Goal: Task Accomplishment & Management: Manage account settings

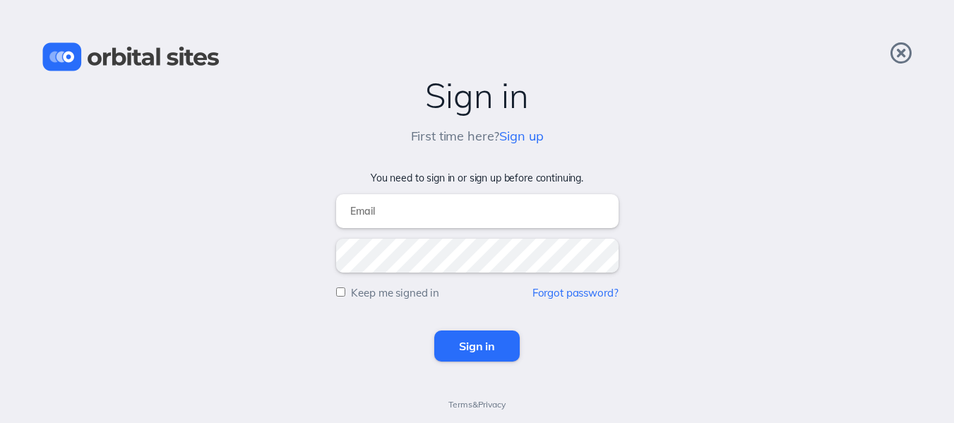
click at [372, 210] on input "email" at bounding box center [477, 211] width 282 height 34
type input "jelkins23@hotmail.com"
click at [334, 294] on form "You need to sign in or sign up before continuing. jelkins23@hotmail.com Keep me…" at bounding box center [476, 267] width 925 height 190
click at [343, 294] on input "Keep me signed in" at bounding box center [340, 291] width 9 height 9
checkbox input "true"
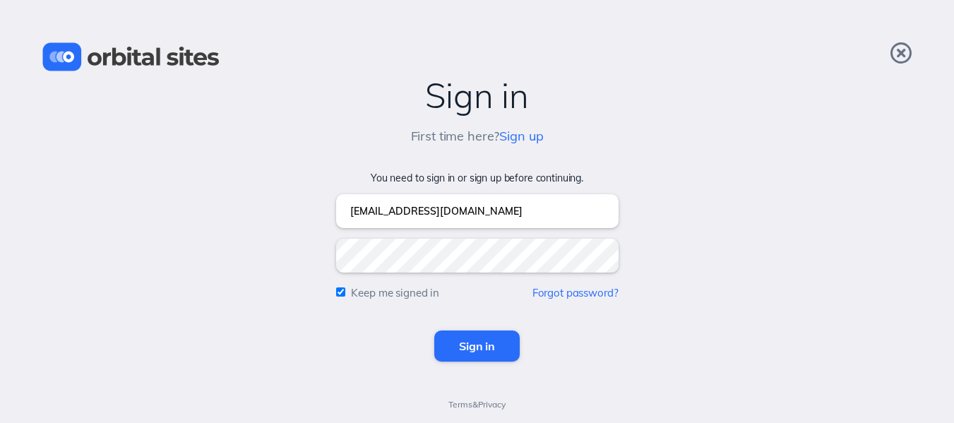
click at [479, 339] on input "Sign in" at bounding box center [476, 345] width 85 height 31
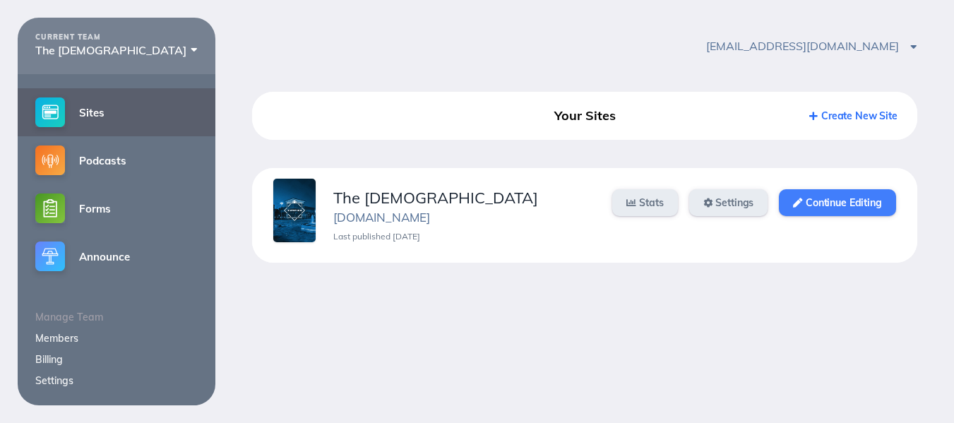
click at [805, 205] on link "Continue Editing" at bounding box center [837, 202] width 116 height 27
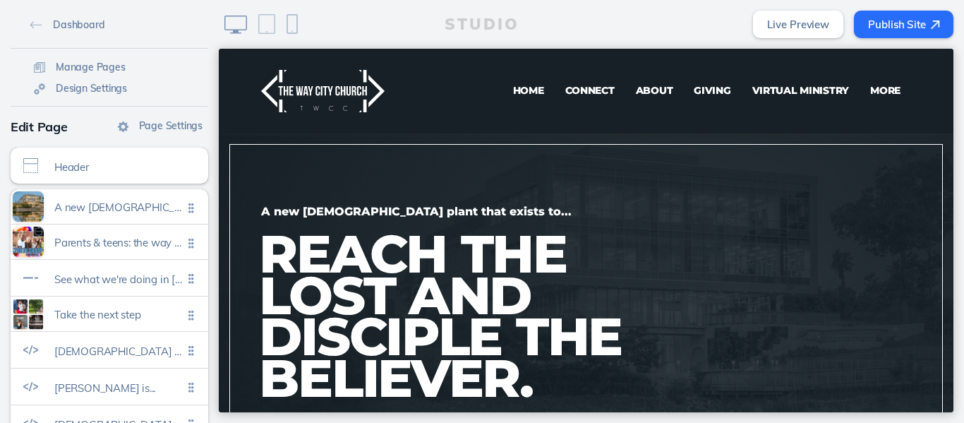
click at [788, 87] on span "Virtual Ministry" at bounding box center [800, 90] width 97 height 13
click at [768, 94] on span "Virtual Ministry" at bounding box center [800, 90] width 97 height 13
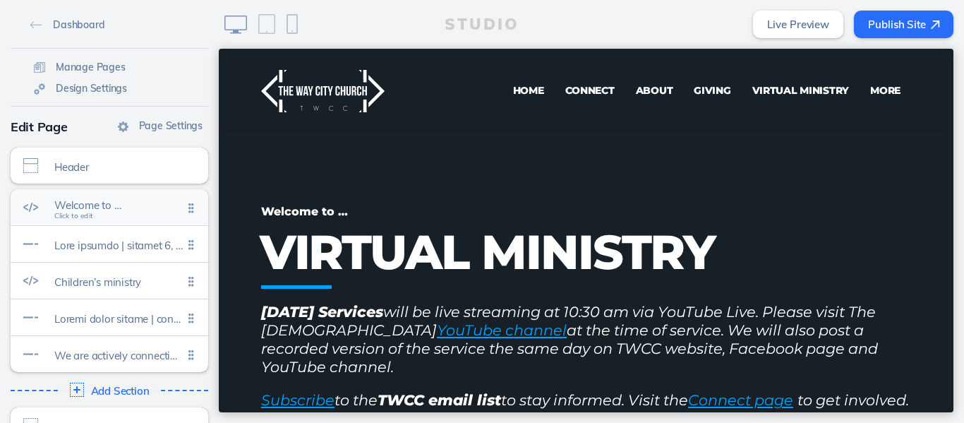
click at [107, 212] on span "Welcome to … Click to edit" at bounding box center [118, 209] width 128 height 12
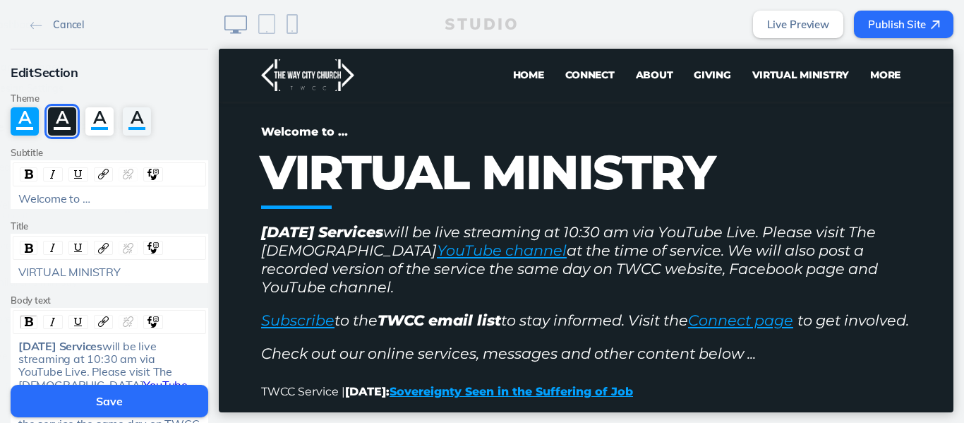
scroll to position [85, 0]
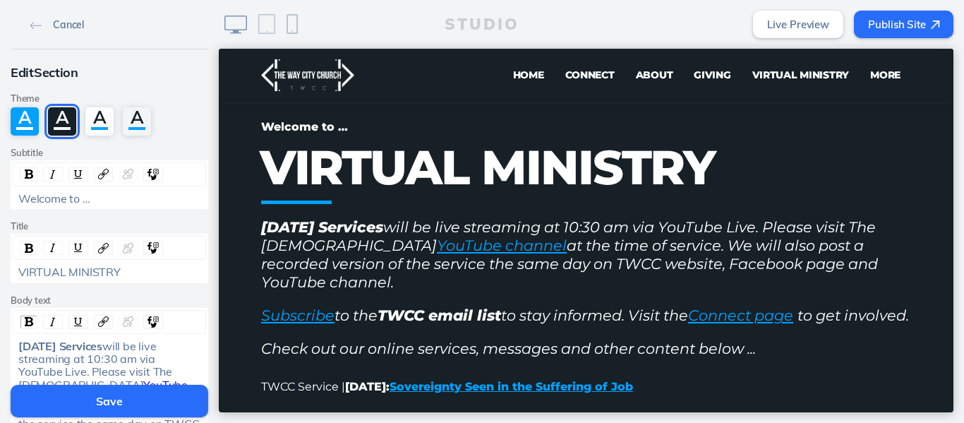
click at [32, 22] on img at bounding box center [36, 26] width 12 height 8
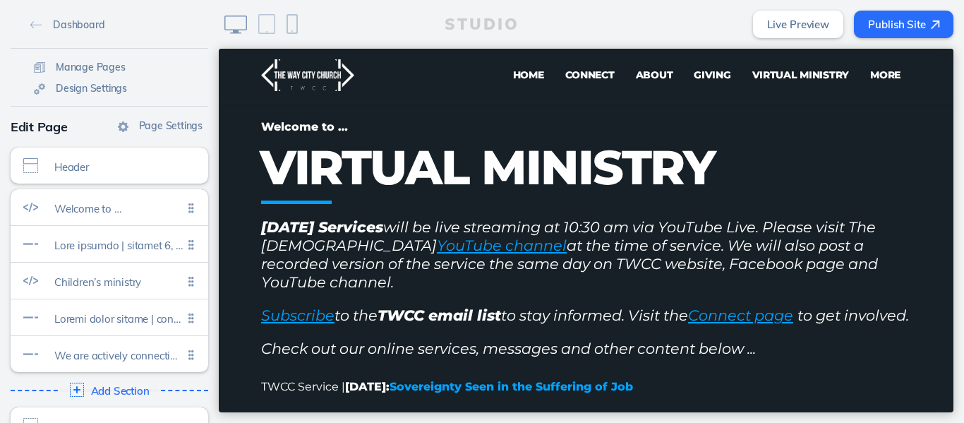
scroll to position [31, 0]
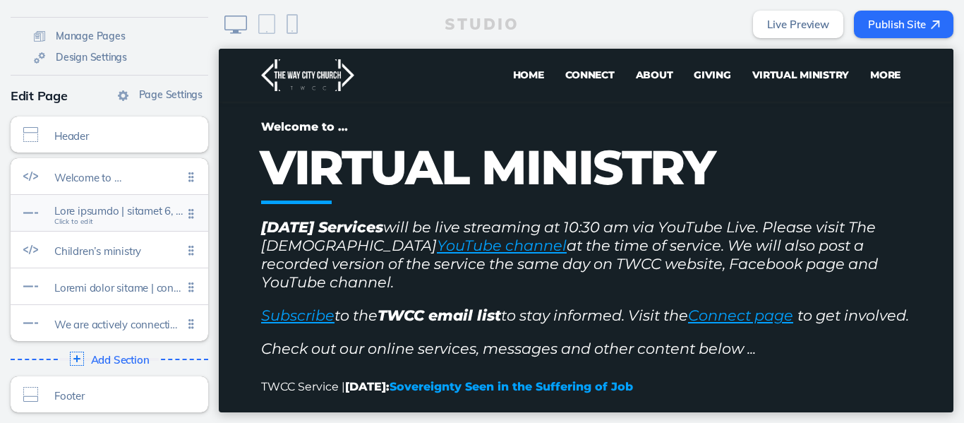
click at [112, 212] on span at bounding box center [118, 211] width 128 height 12
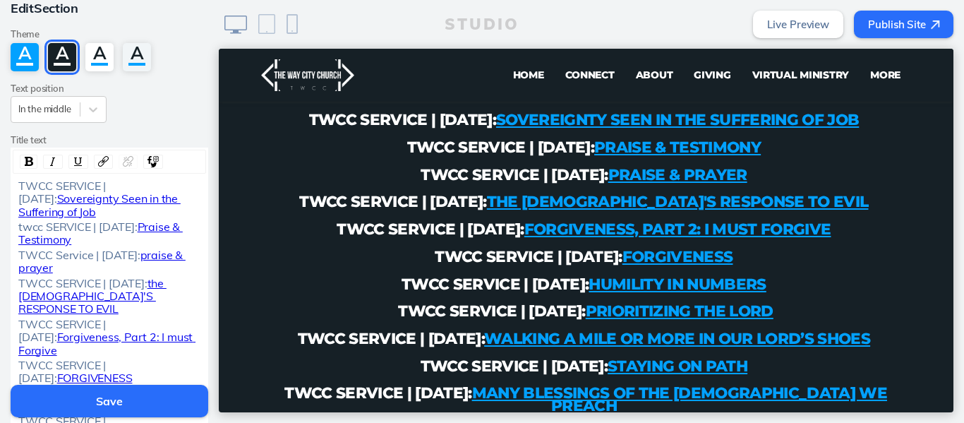
scroll to position [0, 0]
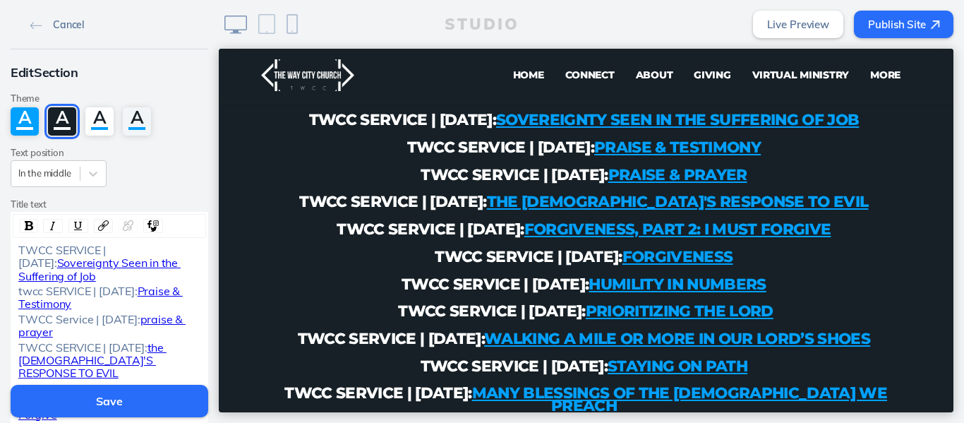
click at [32, 23] on img at bounding box center [36, 26] width 12 height 8
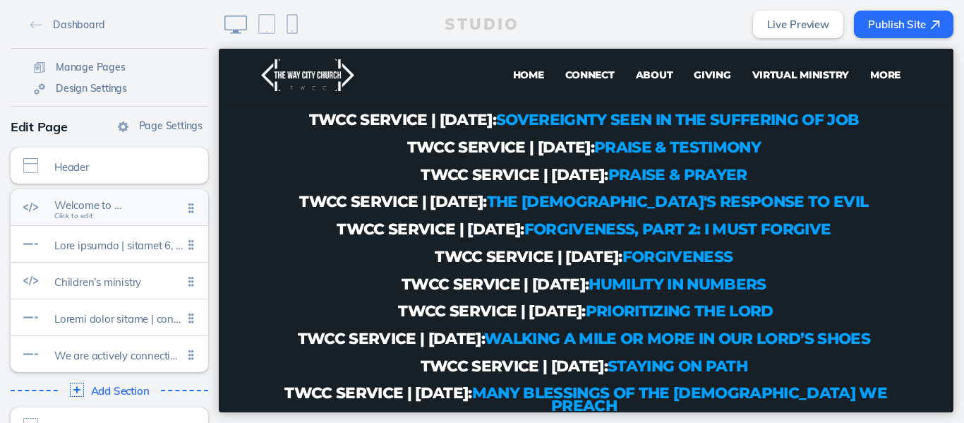
click at [112, 217] on div "Welcome to … Click to edit" at bounding box center [110, 207] width 198 height 36
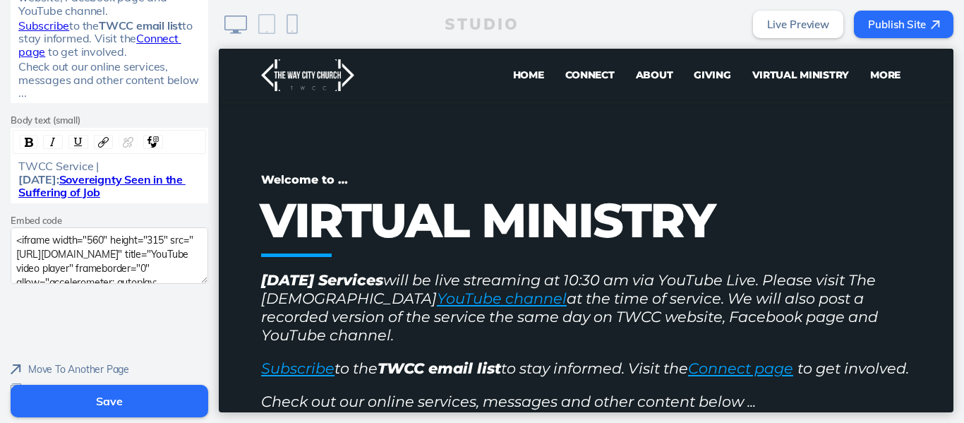
scroll to position [479, 0]
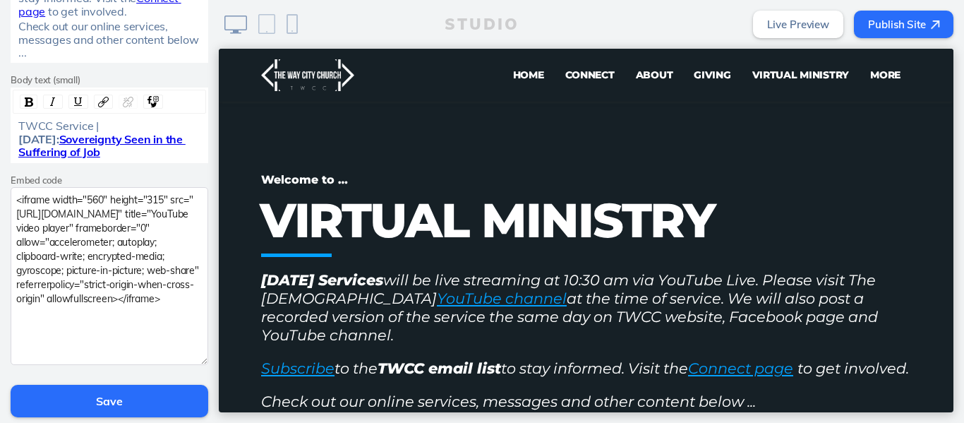
drag, startPoint x: 200, startPoint y: 241, endPoint x: 190, endPoint y: 364, distance: 123.2
click at [190, 364] on textarea "<iframe width="560" height="315" src="https://www.youtube.com/embed/7BI0oZaPni0…" at bounding box center [110, 276] width 198 height 178
drag, startPoint x: 61, startPoint y: 329, endPoint x: 0, endPoint y: 173, distance: 167.6
paste textarea "5rKaeMbO_uc?si=d5O4aSgJoTcz01PP"
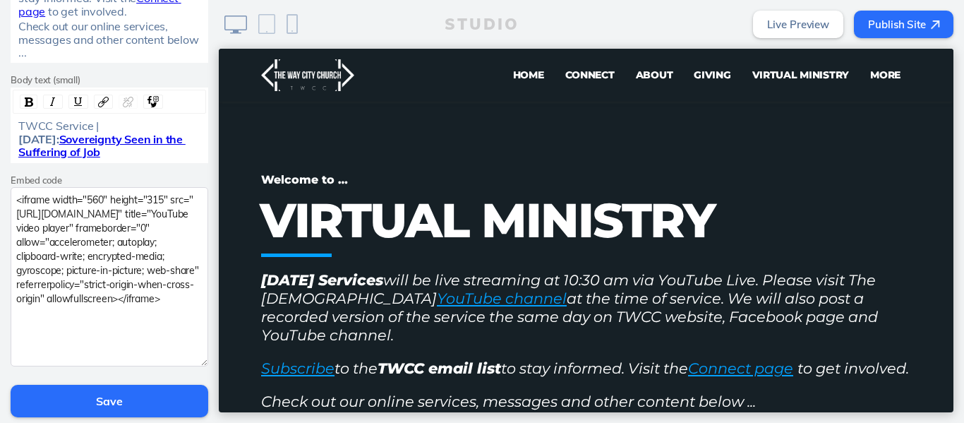
type textarea "<iframe width="560" height="315" src="https://www.youtube.com/embed/5rKaeMbO_uc…"
drag, startPoint x: 102, startPoint y: 158, endPoint x: 100, endPoint y: 131, distance: 27.6
click at [100, 131] on div "TWCC Service | October 5, 2025: Sovereignty Seen in the Suffering of Job" at bounding box center [109, 138] width 183 height 39
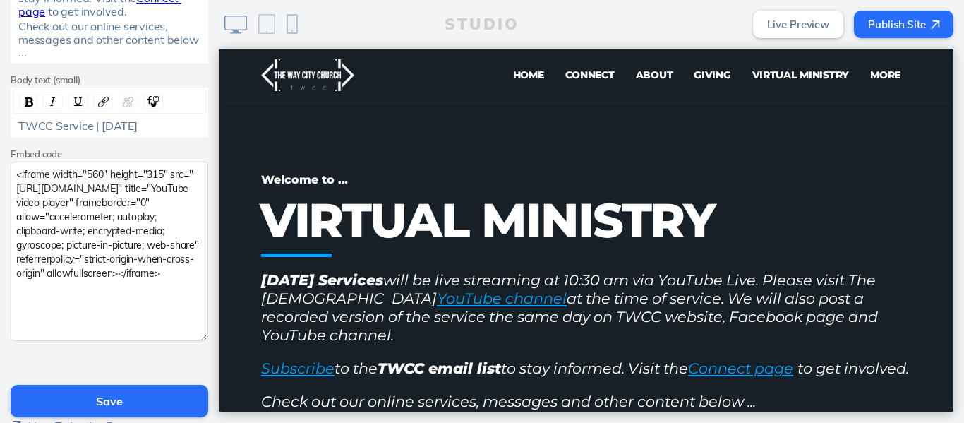
click at [138, 133] on span "TWCC Service | October 12, 2025" at bounding box center [77, 126] width 119 height 14
click at [184, 122] on div "TWCC Service | October 12, 2025" at bounding box center [109, 125] width 183 height 13
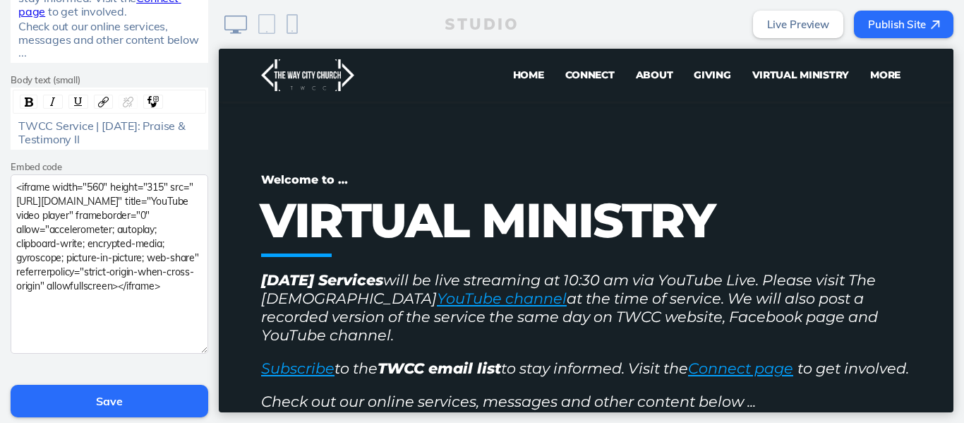
drag, startPoint x: 121, startPoint y: 139, endPoint x: 11, endPoint y: 138, distance: 110.1
click at [13, 138] on div "TWCC Service | October 12, 2025: Praise & Testimony II" at bounding box center [109, 132] width 193 height 26
click at [25, 100] on img "rdw-inline-control" at bounding box center [29, 101] width 8 height 9
click at [125, 140] on div "TWCC Service | October 12, 2025: Praise & Testimony II" at bounding box center [109, 132] width 183 height 26
drag, startPoint x: 124, startPoint y: 143, endPoint x: 99, endPoint y: 128, distance: 28.8
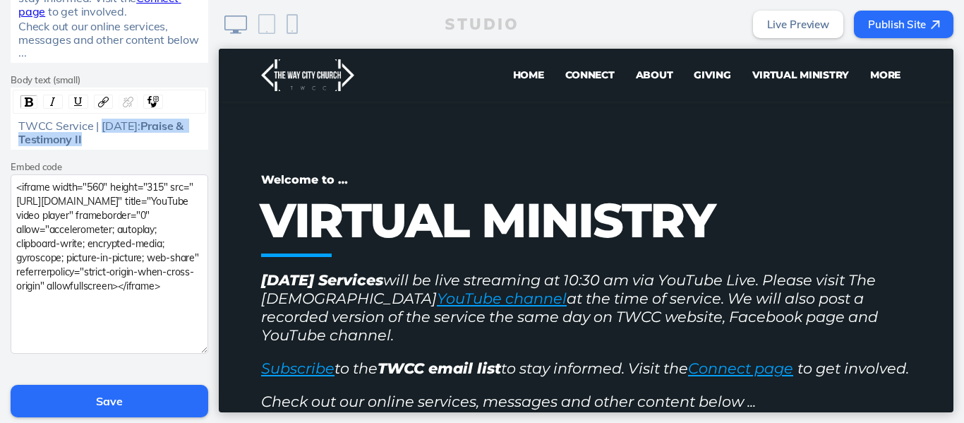
click at [99, 128] on div "TWCC Service | October 12, 2025: Praise & Testimony II" at bounding box center [109, 132] width 183 height 26
click at [98, 101] on img "rdw-link-control" at bounding box center [103, 102] width 11 height 11
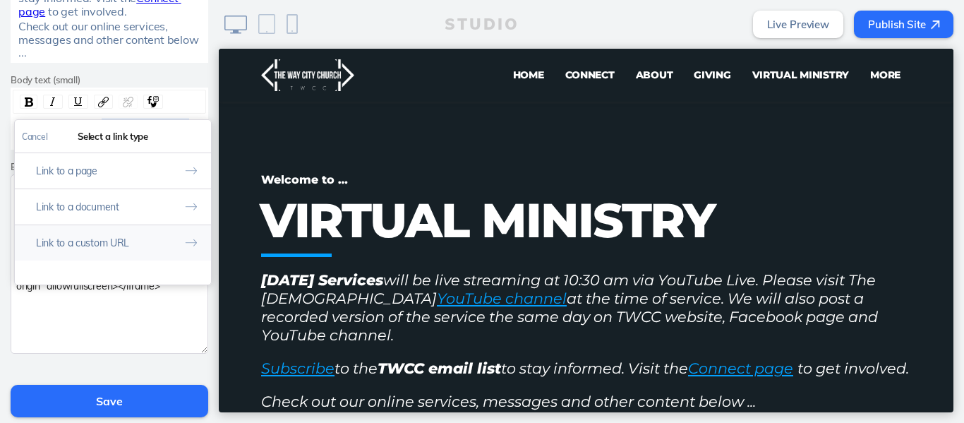
click at [88, 241] on button "Link to a custom URL" at bounding box center [113, 242] width 196 height 36
click at [102, 200] on input "rdw-link-control" at bounding box center [113, 195] width 182 height 23
paste input "https://www.youtube.com/live/5rKaeMbO_uc?si=mCWB7ElY7ydHGfRs"
type input "https://www.youtube.com/live/5rKaeMbO_uc?si=mCWB7ElY7ydHGfRs"
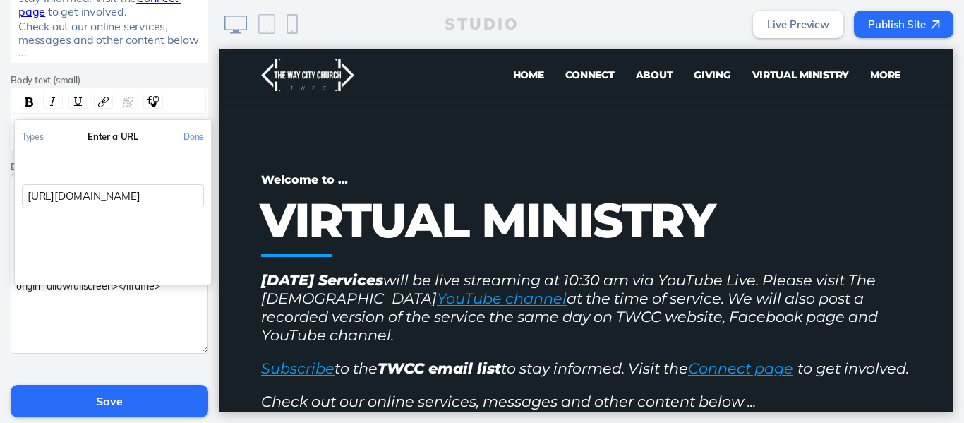
scroll to position [0, 163]
click at [190, 138] on button "Done" at bounding box center [193, 137] width 35 height 32
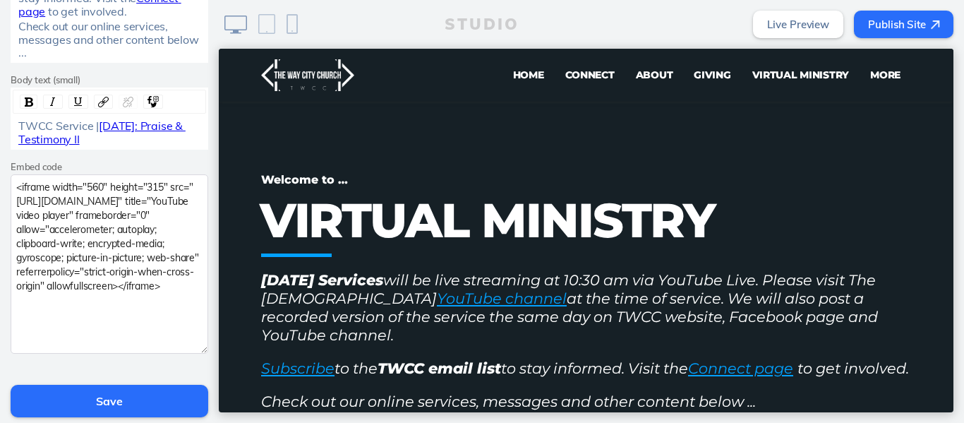
click at [123, 393] on button "Save" at bounding box center [110, 401] width 198 height 32
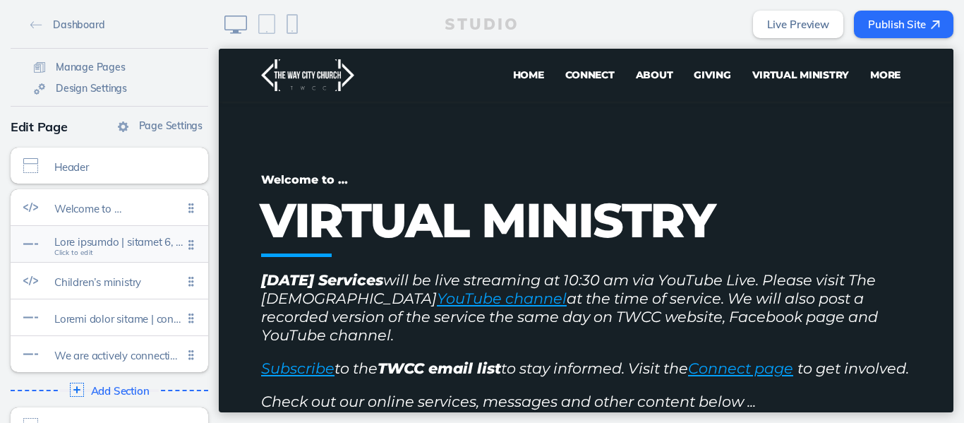
click at [113, 243] on span at bounding box center [118, 242] width 128 height 12
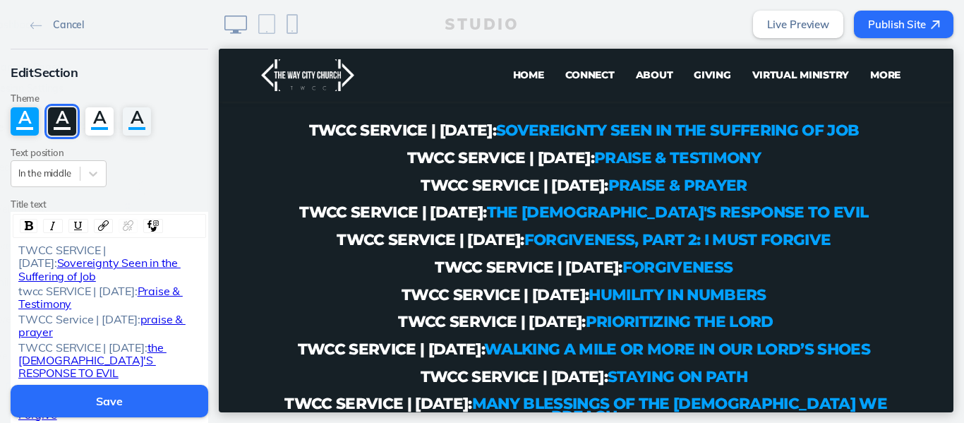
scroll to position [862, 0]
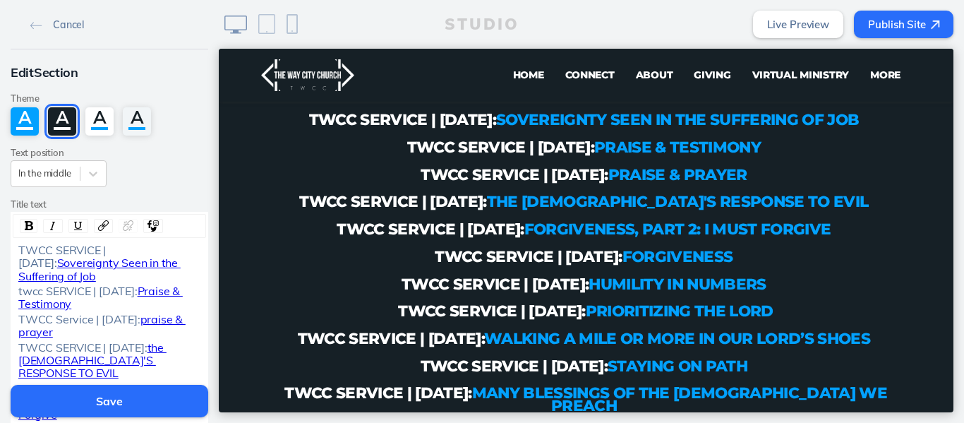
click at [18, 248] on span "TWCC SERVICE | OCTOBER 5, 2025:" at bounding box center [63, 256] width 90 height 27
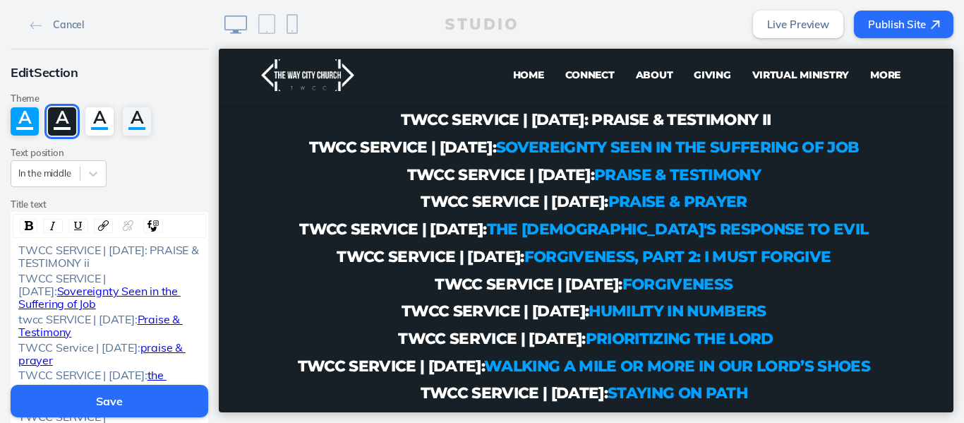
drag, startPoint x: 171, startPoint y: 267, endPoint x: 107, endPoint y: 250, distance: 66.4
click at [107, 250] on div "TWCC SERVICE | OCTOBER 12, 2025: PRAISE & TESTIMONY ii" at bounding box center [109, 257] width 183 height 26
click at [98, 224] on img "rdw-link-control" at bounding box center [103, 225] width 11 height 11
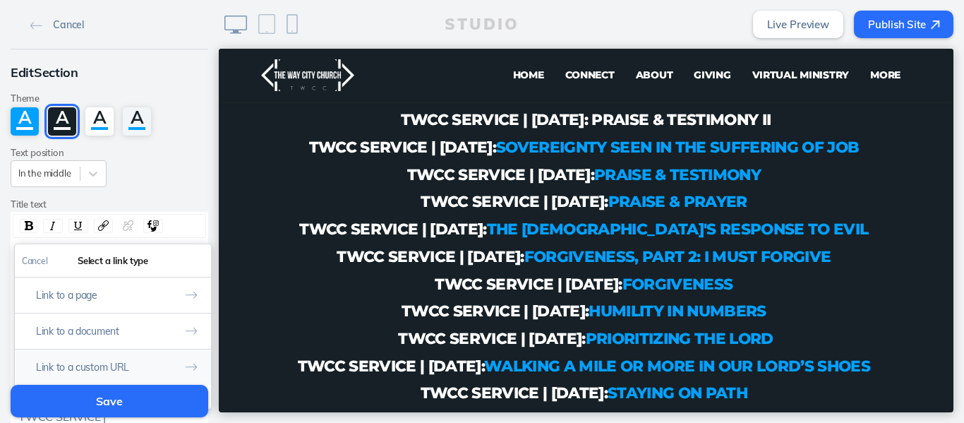
click at [92, 363] on button "Link to a custom URL" at bounding box center [113, 367] width 196 height 36
click at [87, 322] on input "rdw-link-control" at bounding box center [113, 319] width 182 height 23
paste input "https://www.youtube.com/live/5rKaeMbO_uc?si=mCWB7ElY7ydHGfRs"
type input "https://www.youtube.com/live/5rKaeMbO_uc?si=mCWB7ElY7ydHGfRs"
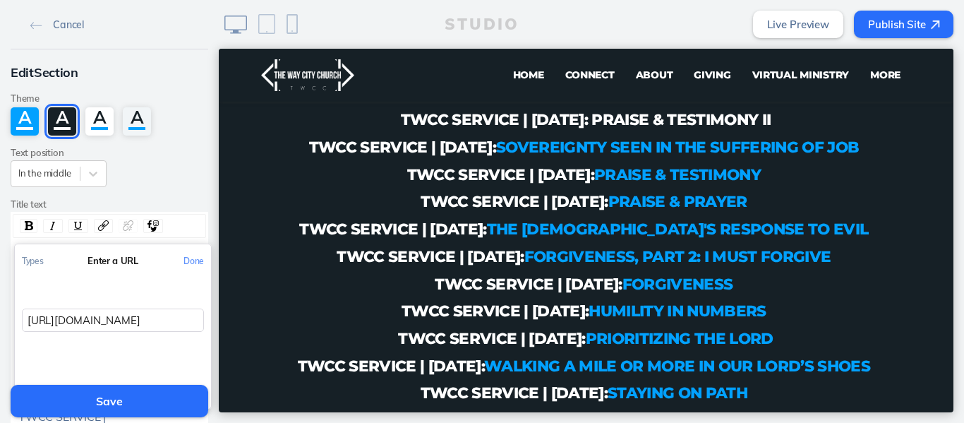
scroll to position [0, 163]
click at [193, 257] on button "Done" at bounding box center [193, 261] width 35 height 32
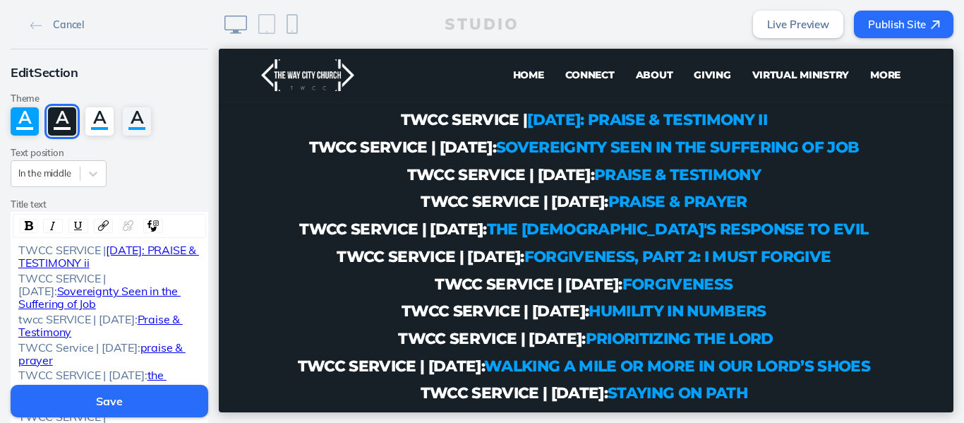
click at [109, 405] on button "Save" at bounding box center [110, 401] width 198 height 32
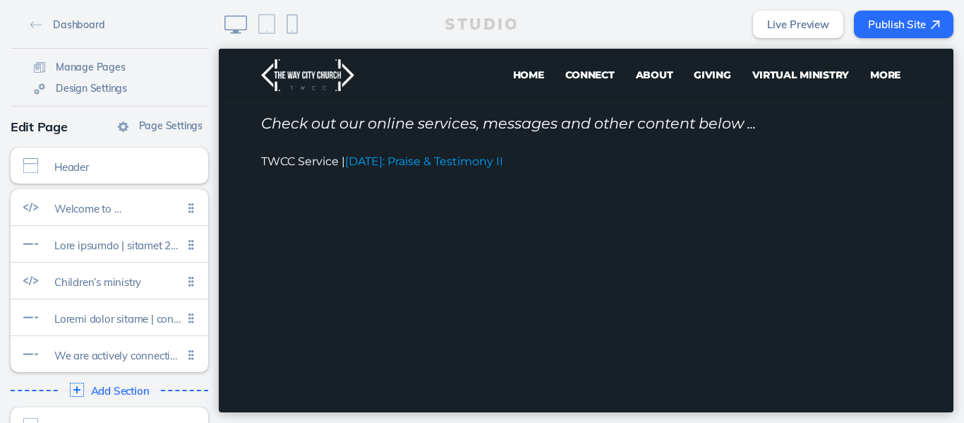
scroll to position [287, 0]
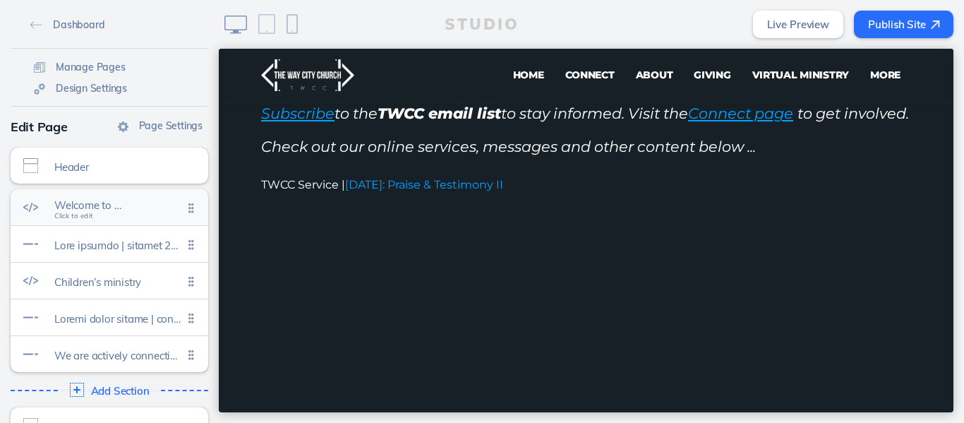
click at [91, 207] on span "Welcome to …" at bounding box center [118, 205] width 128 height 12
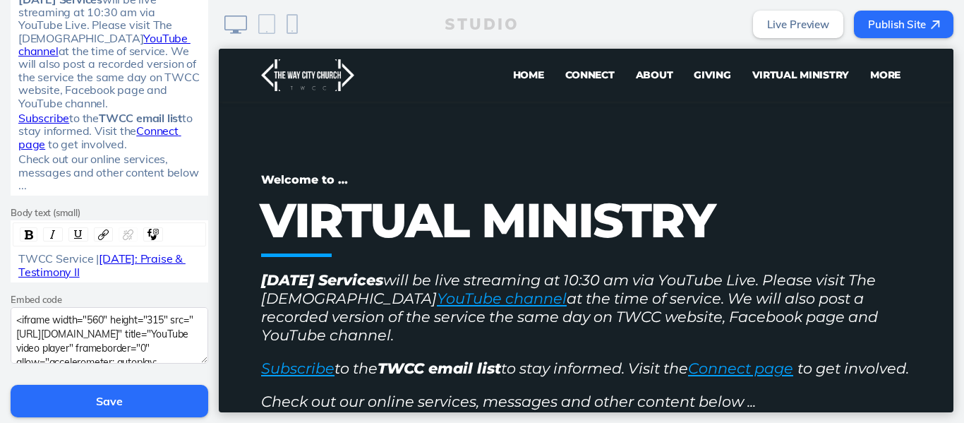
scroll to position [390, 0]
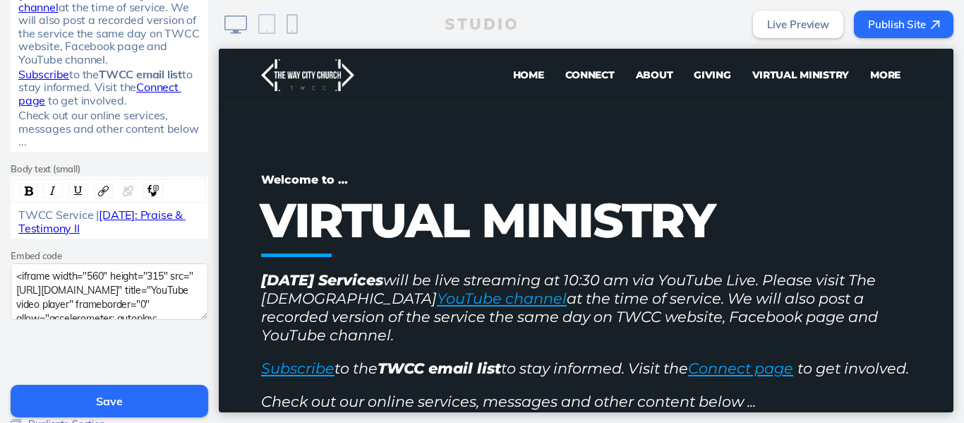
drag, startPoint x: 214, startPoint y: 140, endPoint x: 8, endPoint y: 266, distance: 241.4
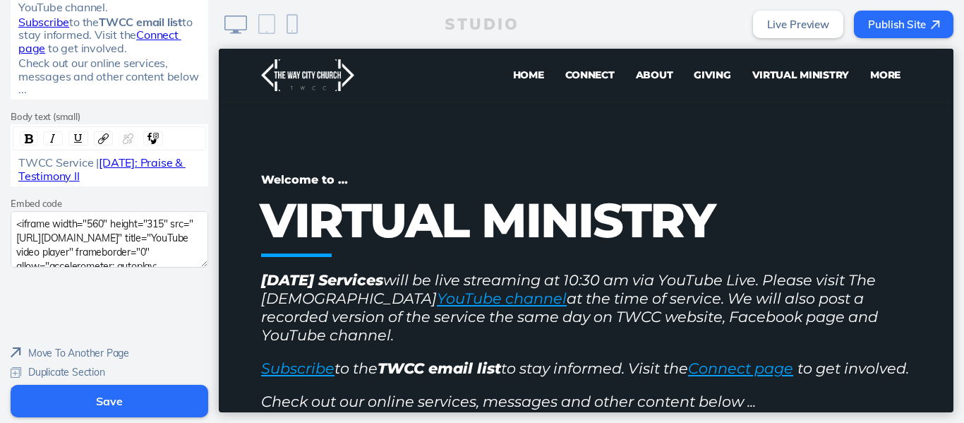
scroll to position [467, 0]
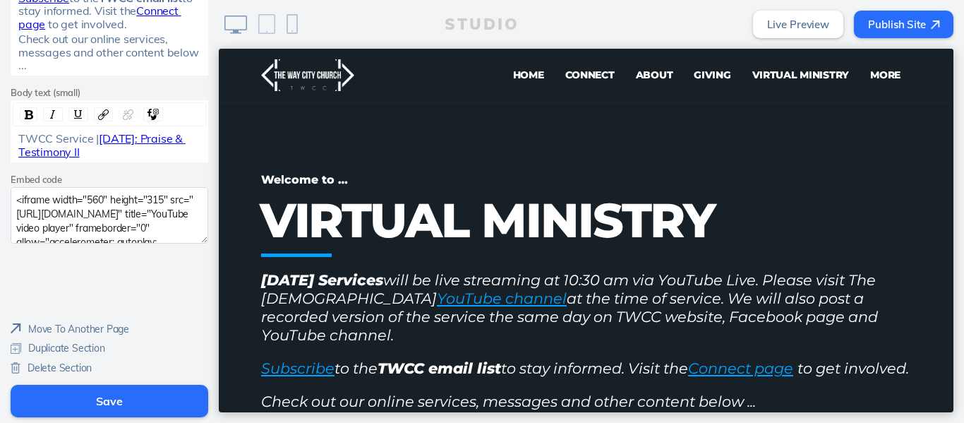
click at [119, 395] on button "Save" at bounding box center [110, 401] width 198 height 32
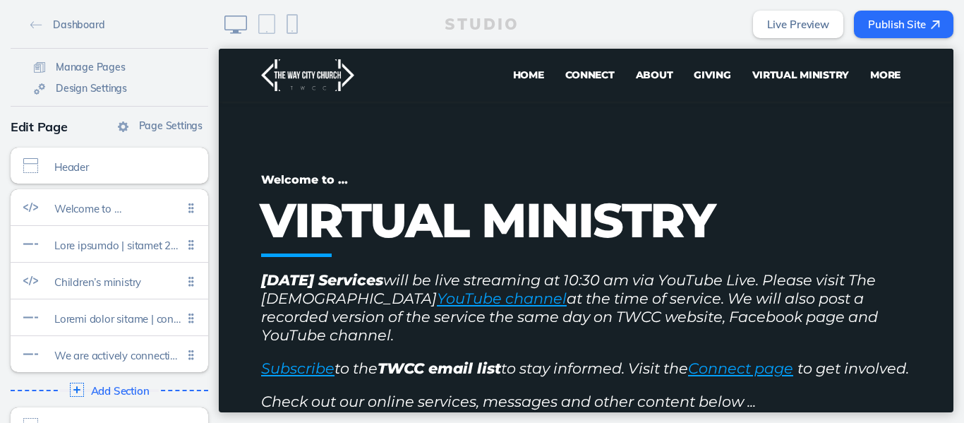
click at [894, 14] on button "Publish Site" at bounding box center [904, 25] width 100 height 28
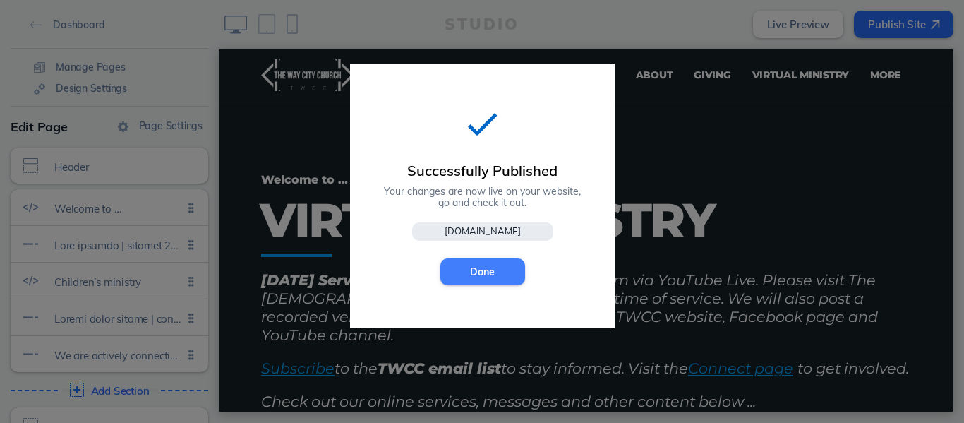
click at [485, 273] on button "Done" at bounding box center [482, 271] width 85 height 27
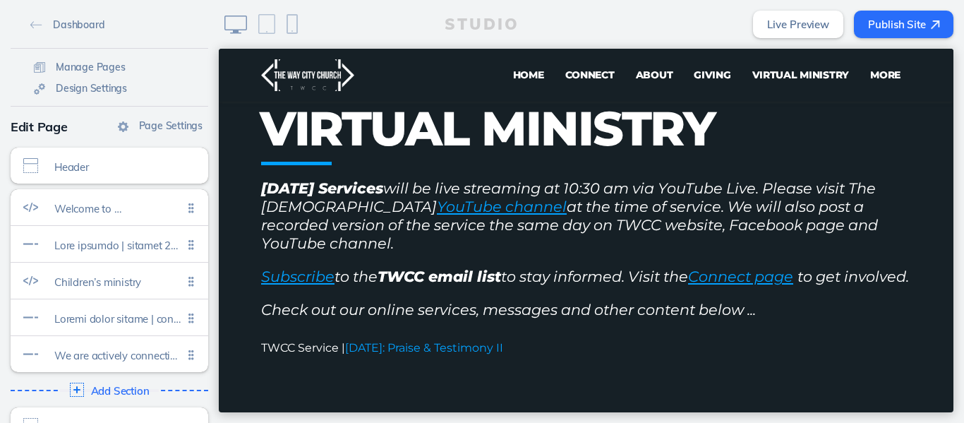
scroll to position [0, 0]
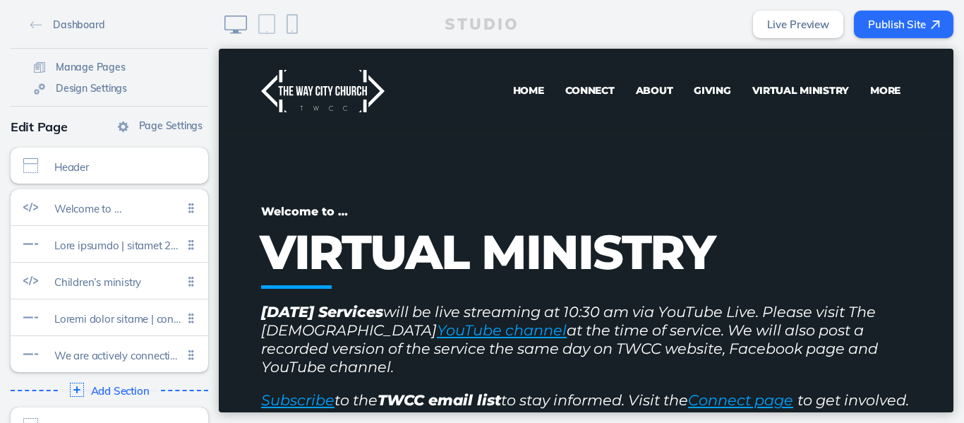
click at [886, 25] on button "Publish Site" at bounding box center [904, 25] width 100 height 28
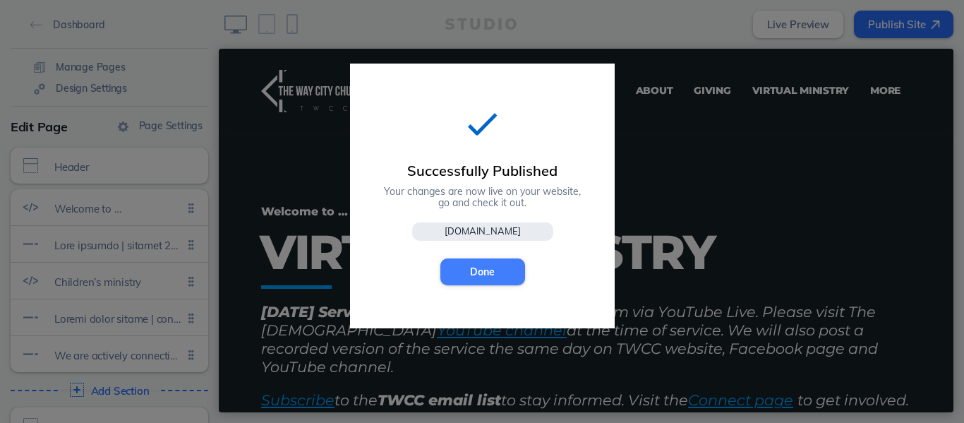
click at [462, 265] on button "Done" at bounding box center [482, 271] width 85 height 27
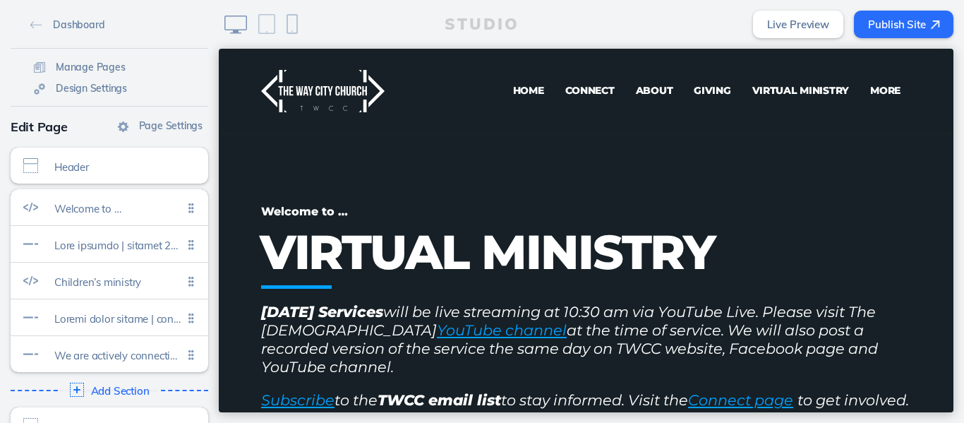
click at [892, 28] on button "Publish Site" at bounding box center [904, 25] width 100 height 28
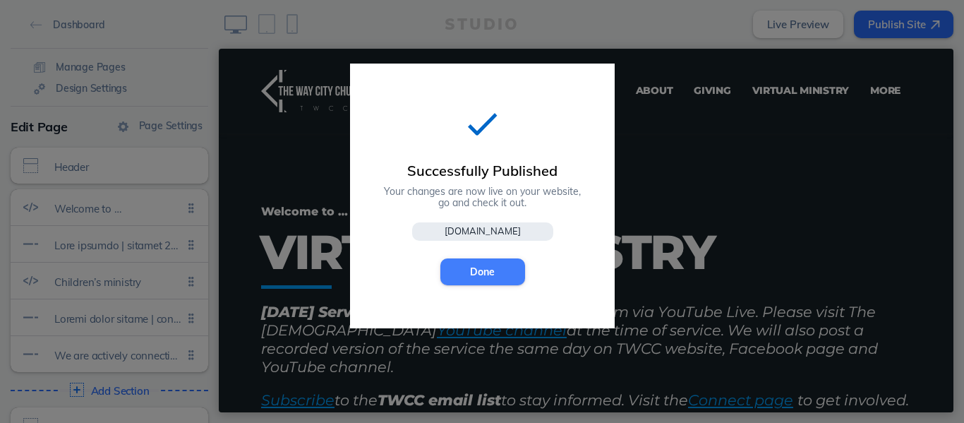
click at [490, 272] on button "Done" at bounding box center [482, 271] width 85 height 27
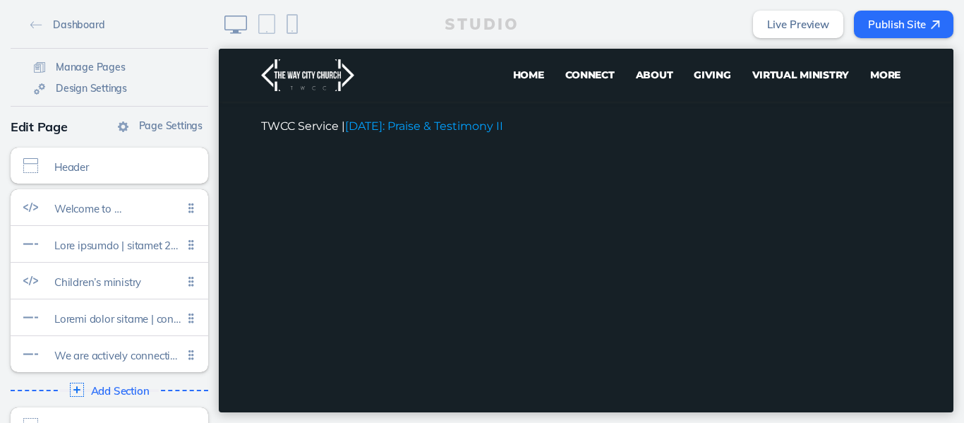
scroll to position [391, 0]
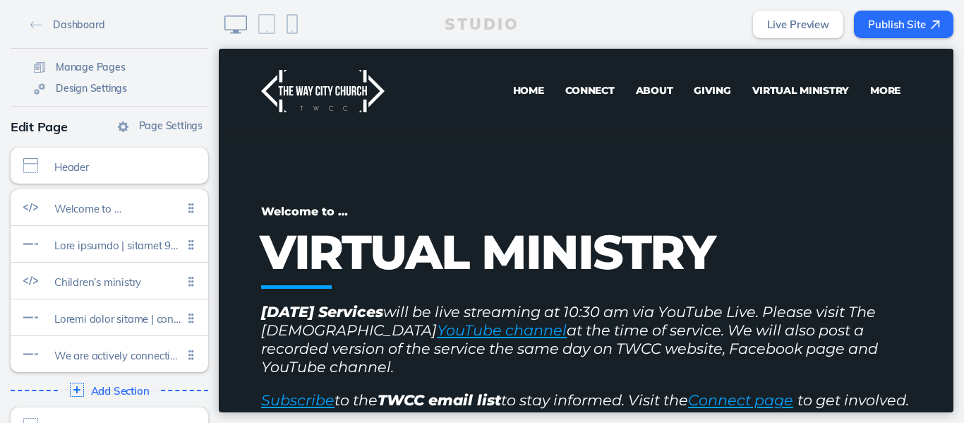
click at [519, 86] on span "Home" at bounding box center [528, 90] width 31 height 13
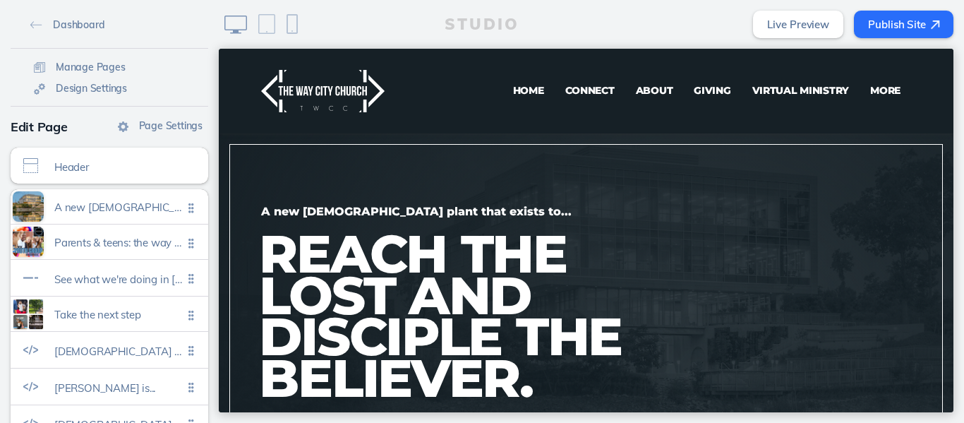
click at [895, 24] on button "Publish Site" at bounding box center [904, 25] width 100 height 28
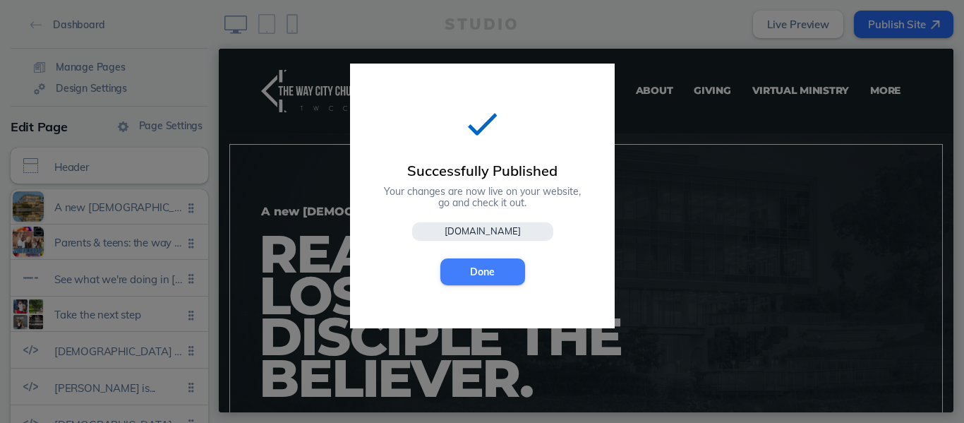
click at [491, 272] on button "Done" at bounding box center [482, 271] width 85 height 27
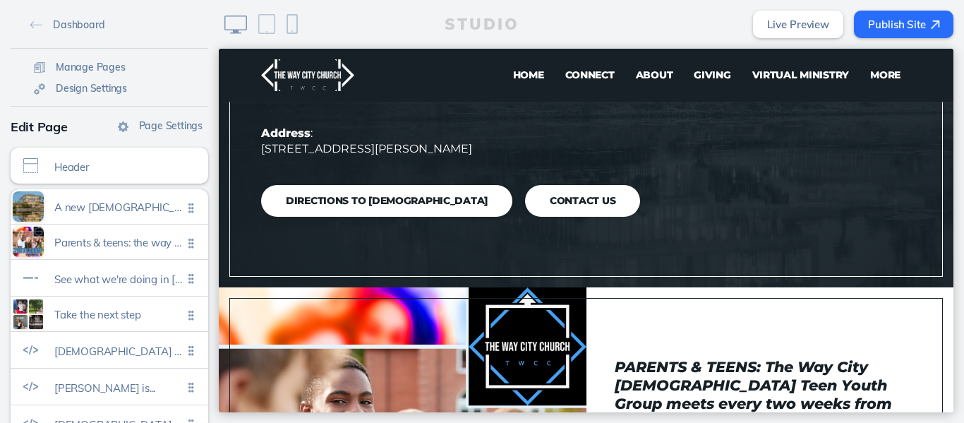
scroll to position [449, 0]
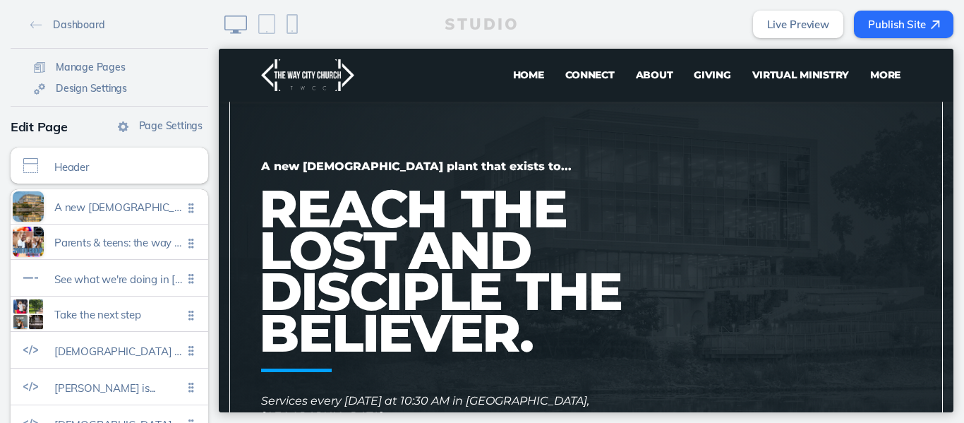
drag, startPoint x: 949, startPoint y: 62, endPoint x: 1175, endPoint y: 115, distance: 232.0
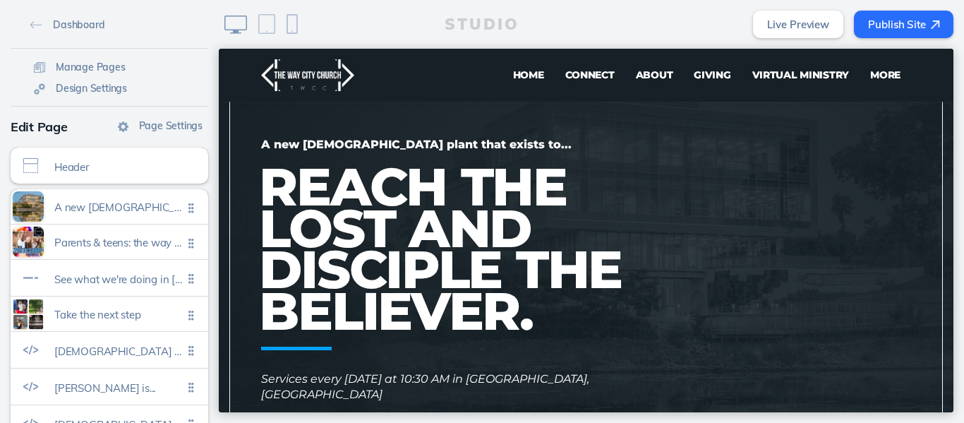
click at [697, 72] on span "Giving" at bounding box center [712, 74] width 37 height 13
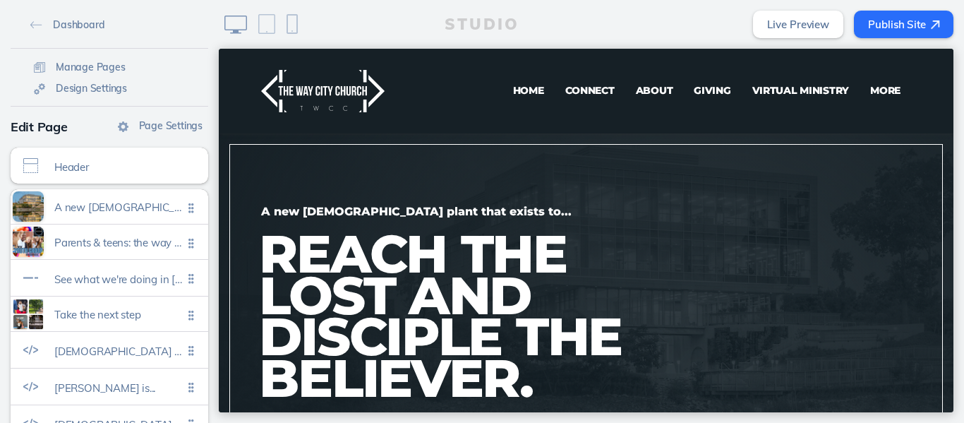
click at [709, 92] on span "Giving" at bounding box center [712, 90] width 37 height 13
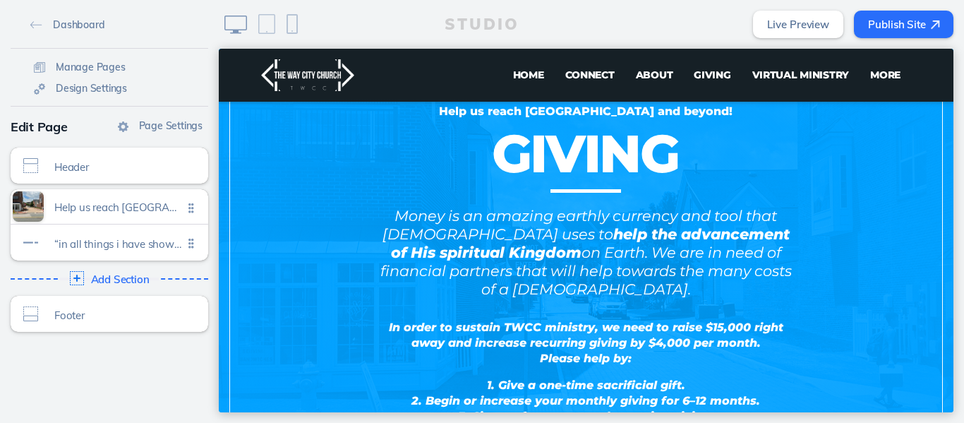
scroll to position [104, 0]
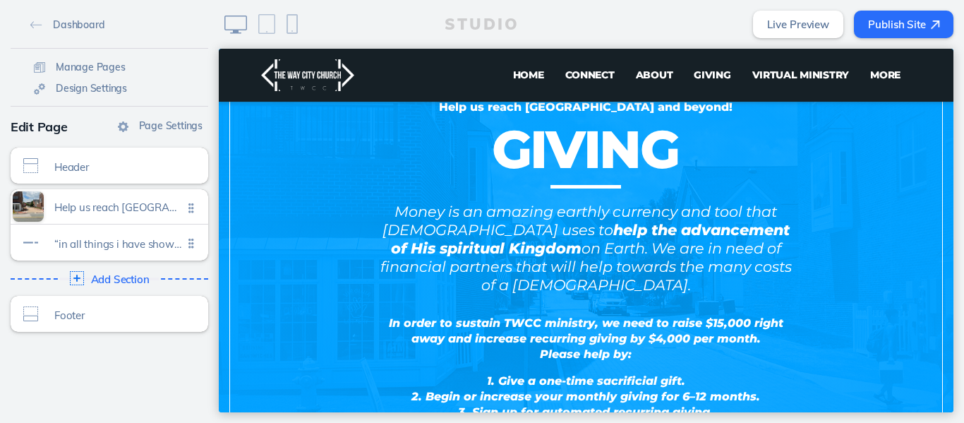
click at [395, 255] on strong "help the advancement of His spiritual Kingdom" at bounding box center [590, 239] width 399 height 36
click at [452, 214] on p "Money is an amazing earthly currency and tool that [DEMOGRAPHIC_DATA] uses to h…" at bounding box center [586, 249] width 423 height 92
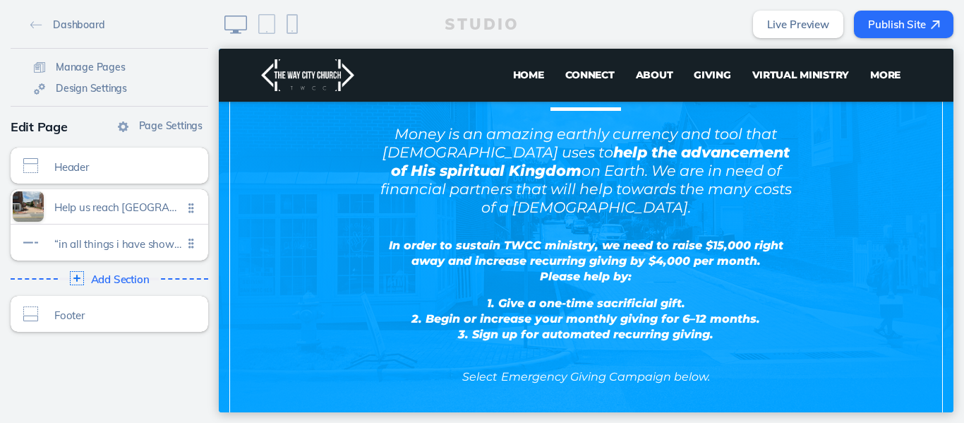
scroll to position [187, 0]
